Goal: Find contact information: Find contact information

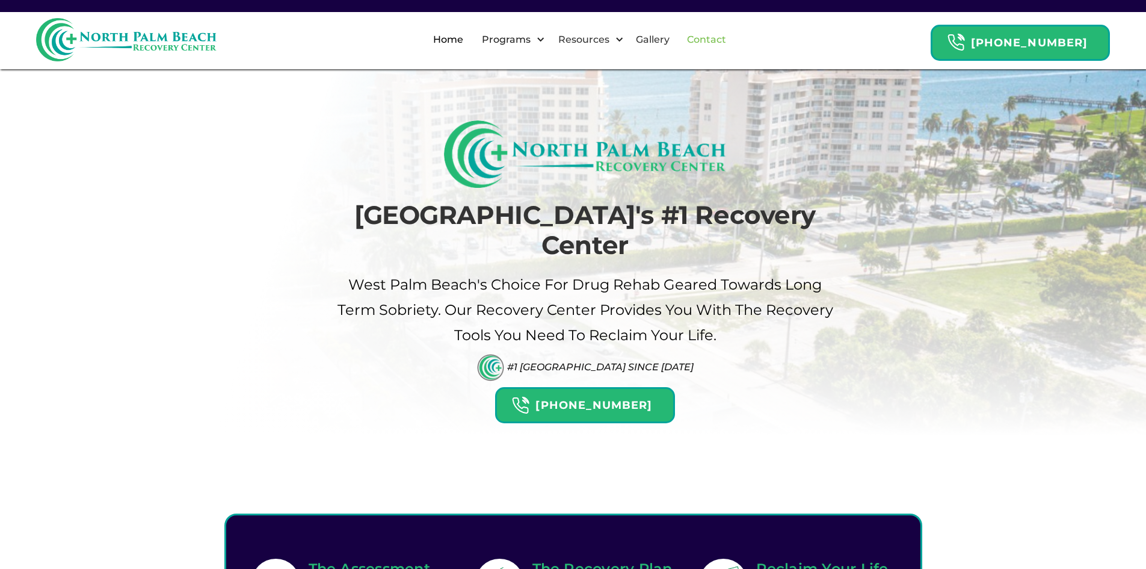
drag, startPoint x: 719, startPoint y: 37, endPoint x: 701, endPoint y: 33, distance: 18.4
click at [719, 37] on link "Contact" at bounding box center [707, 39] width 54 height 39
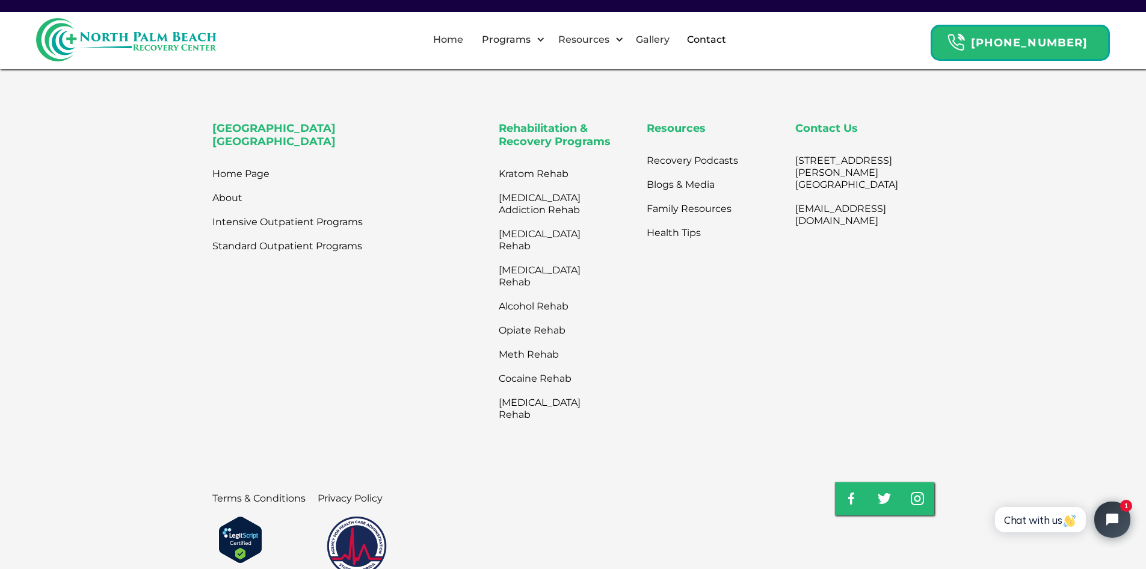
scroll to position [697, 0]
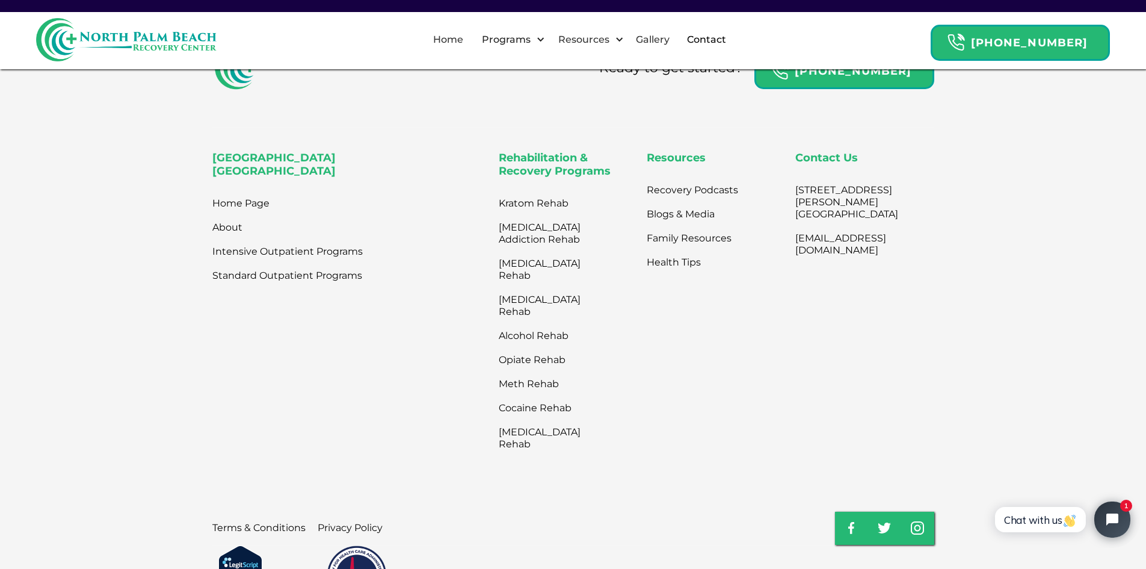
click at [363, 357] on div "North Palm Beach Recovery Center Home Page About Intensive Outpatient Programs …" at bounding box center [350, 304] width 277 height 304
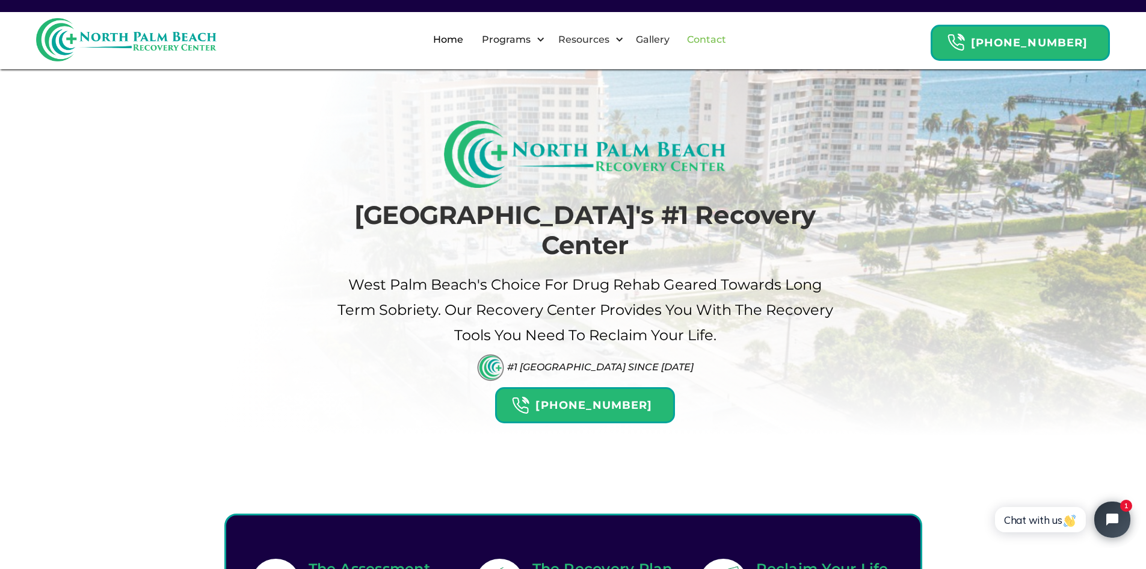
click at [703, 40] on link "Contact" at bounding box center [707, 39] width 54 height 39
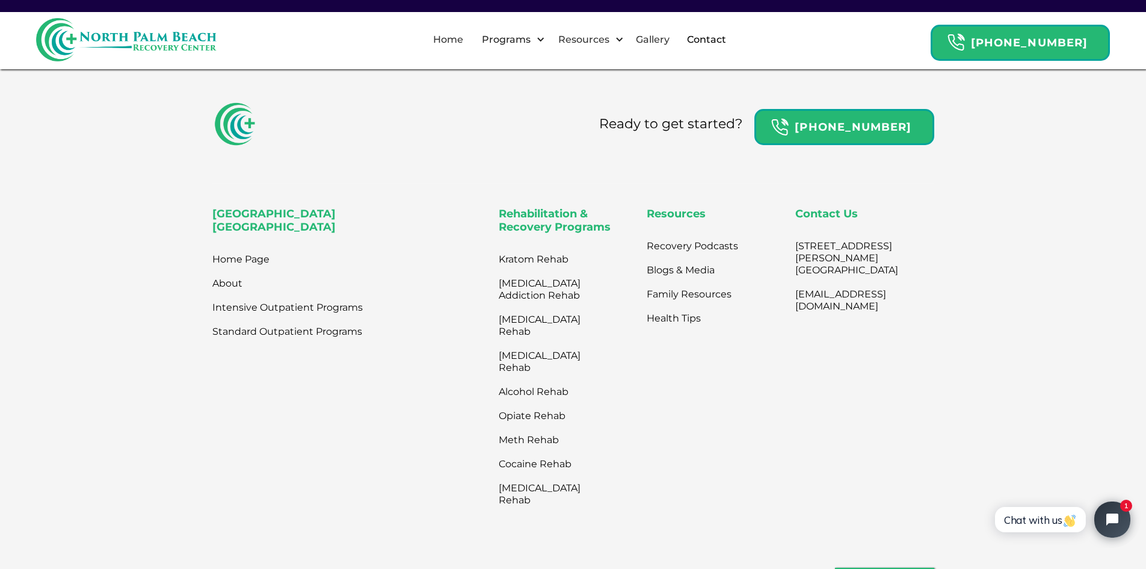
scroll to position [702, 0]
